Goal: Check status: Check status

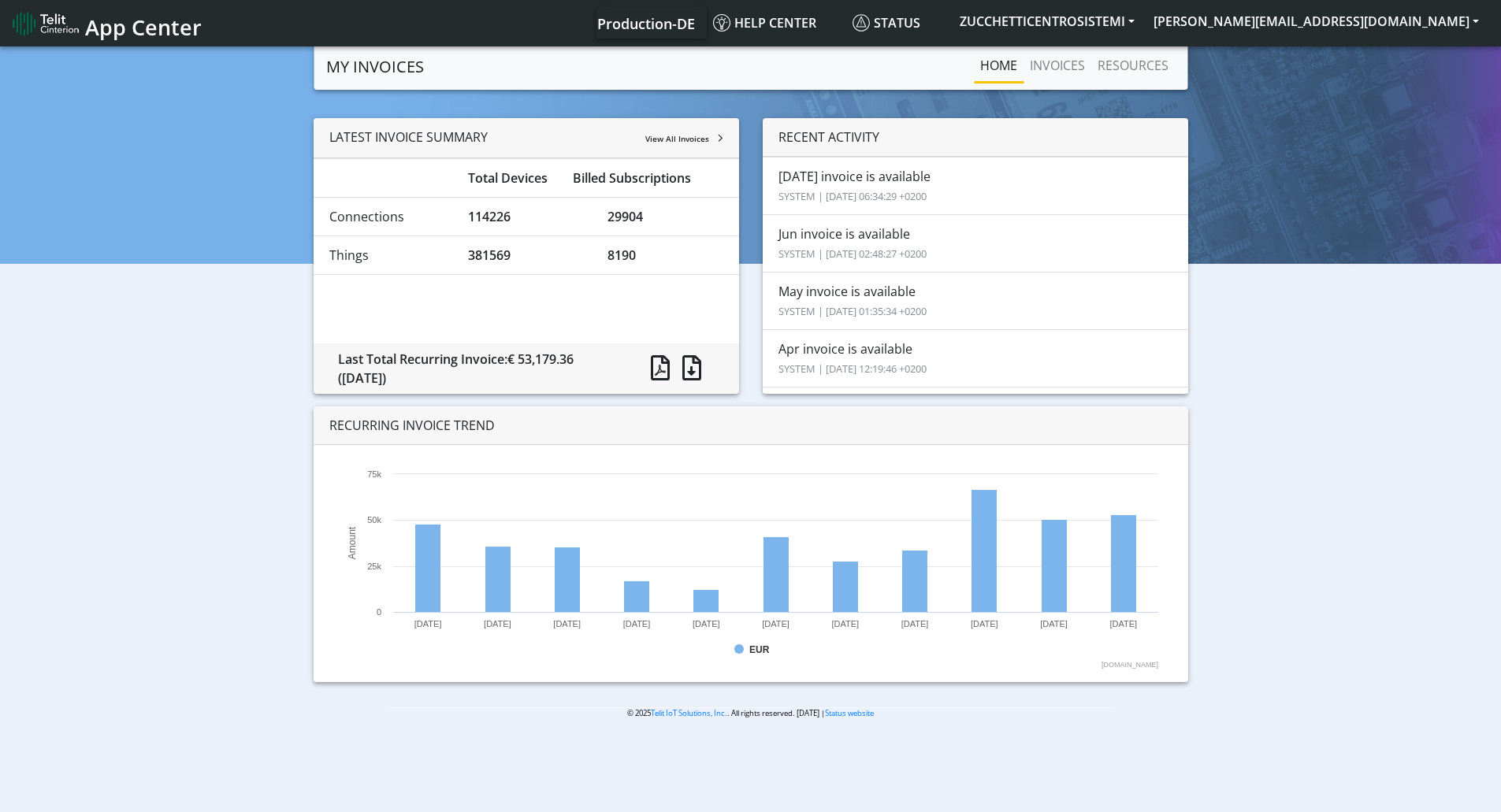
drag, startPoint x: 1187, startPoint y: 196, endPoint x: 1187, endPoint y: 130, distance: 66.0
click at [1187, 130] on div "RECENT ACTIVITY [DATE] invoice is available SYSTEM | [DATE] 06:34:29 +0200 Jun …" at bounding box center [975, 256] width 426 height 275
click at [1073, 63] on link "INVOICES" at bounding box center [1058, 65] width 68 height 32
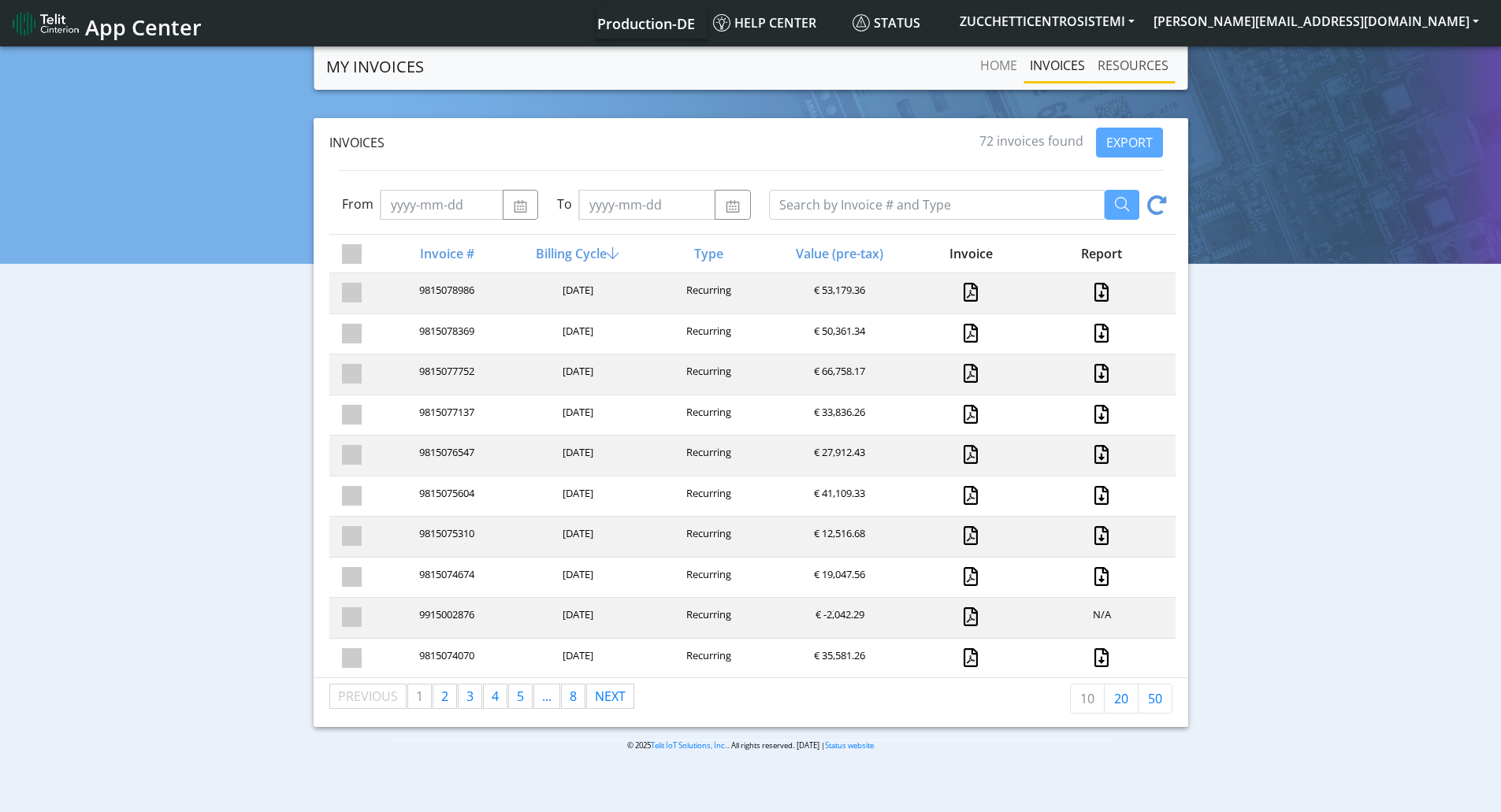
click at [1127, 63] on link "RESOURCES" at bounding box center [1132, 65] width 83 height 32
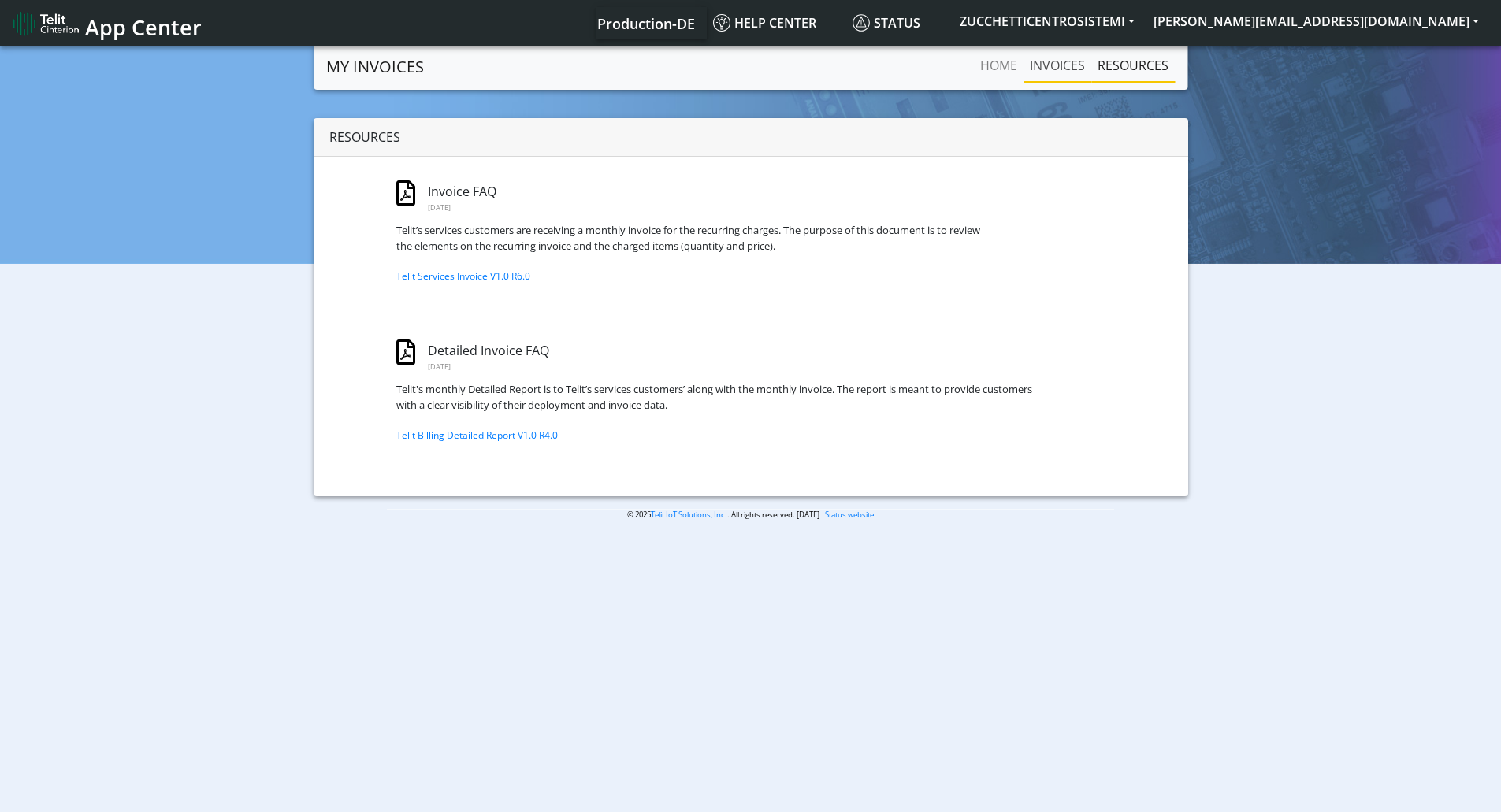
click at [1044, 69] on link "INVOICES" at bounding box center [1058, 65] width 68 height 32
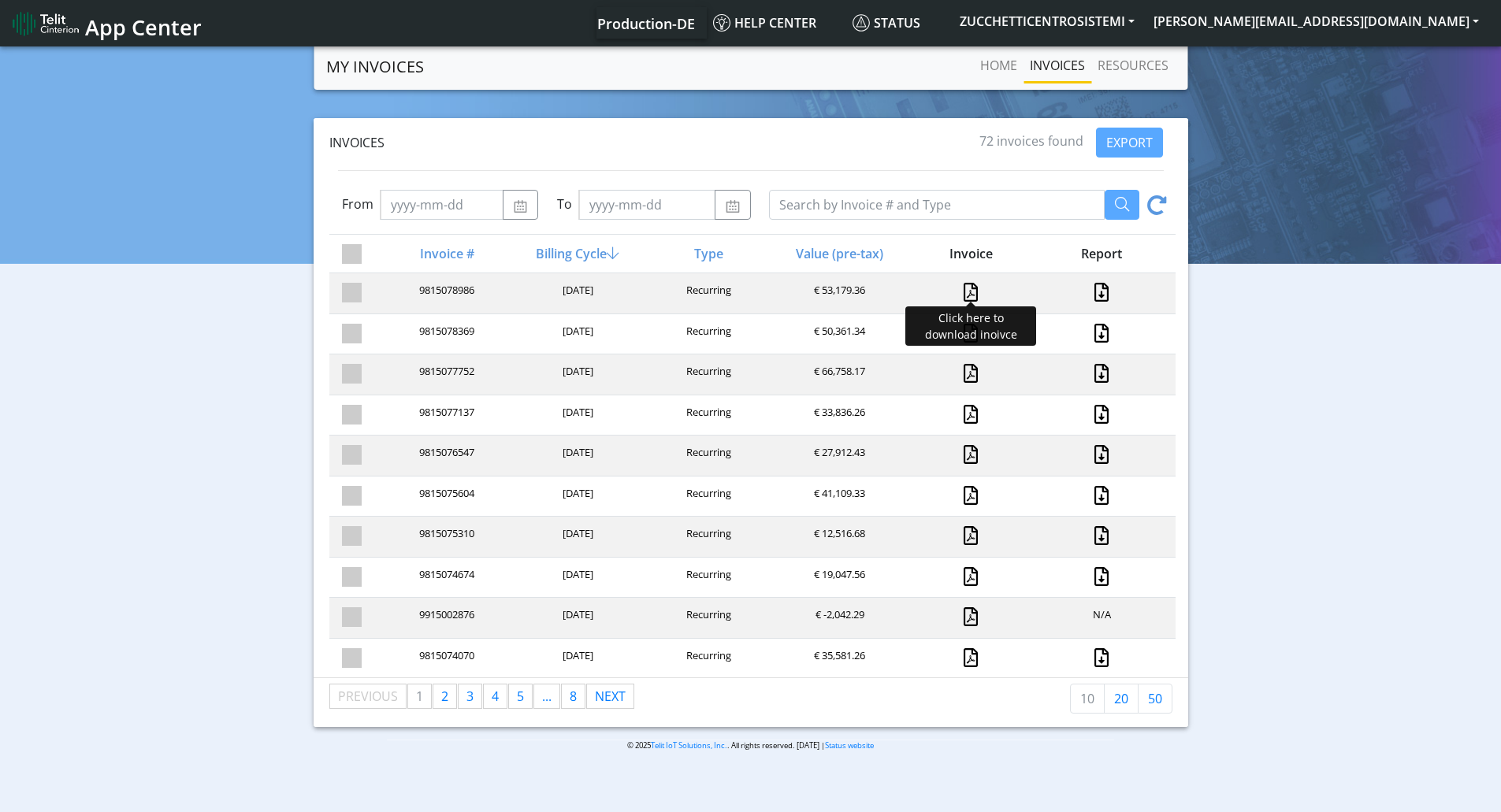
click at [963, 289] on link at bounding box center [970, 292] width 14 height 19
